Goal: Task Accomplishment & Management: Use online tool/utility

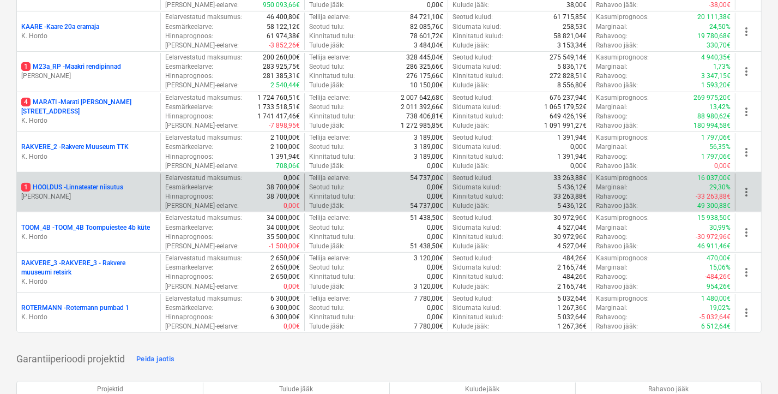
scroll to position [262, 0]
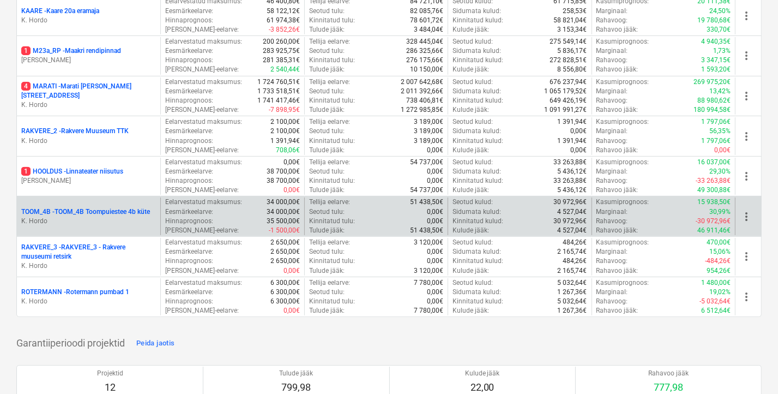
click at [88, 209] on p "TOOM_4B - TOOM_4B Toompuiestee 4b küte" at bounding box center [85, 211] width 129 height 9
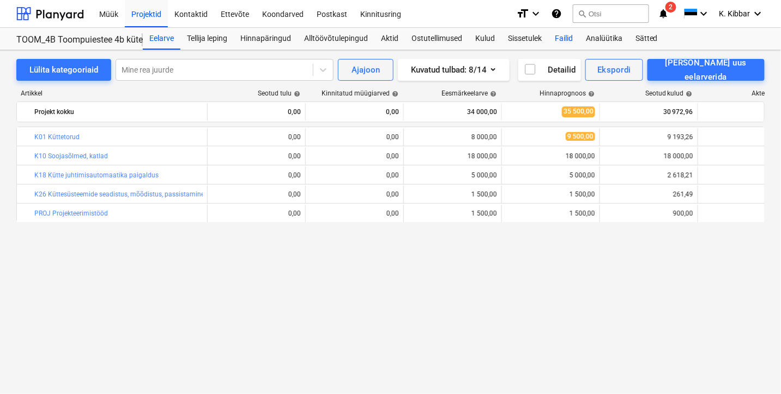
click at [574, 36] on div "Failid" at bounding box center [563, 39] width 31 height 22
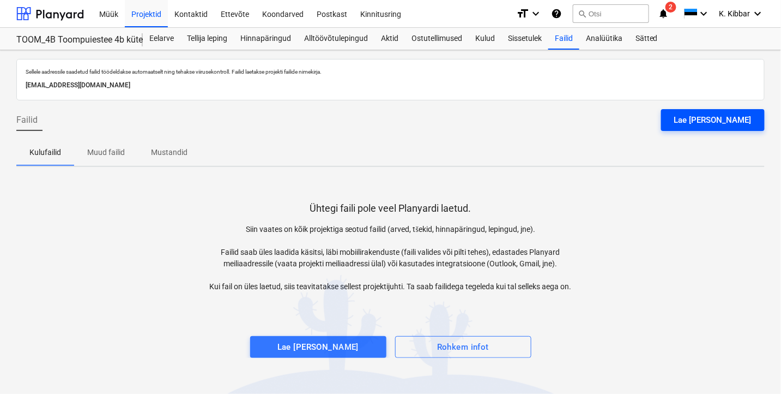
click at [706, 119] on div "Lae [PERSON_NAME]" at bounding box center [712, 120] width 77 height 14
